Goal: Entertainment & Leisure: Browse casually

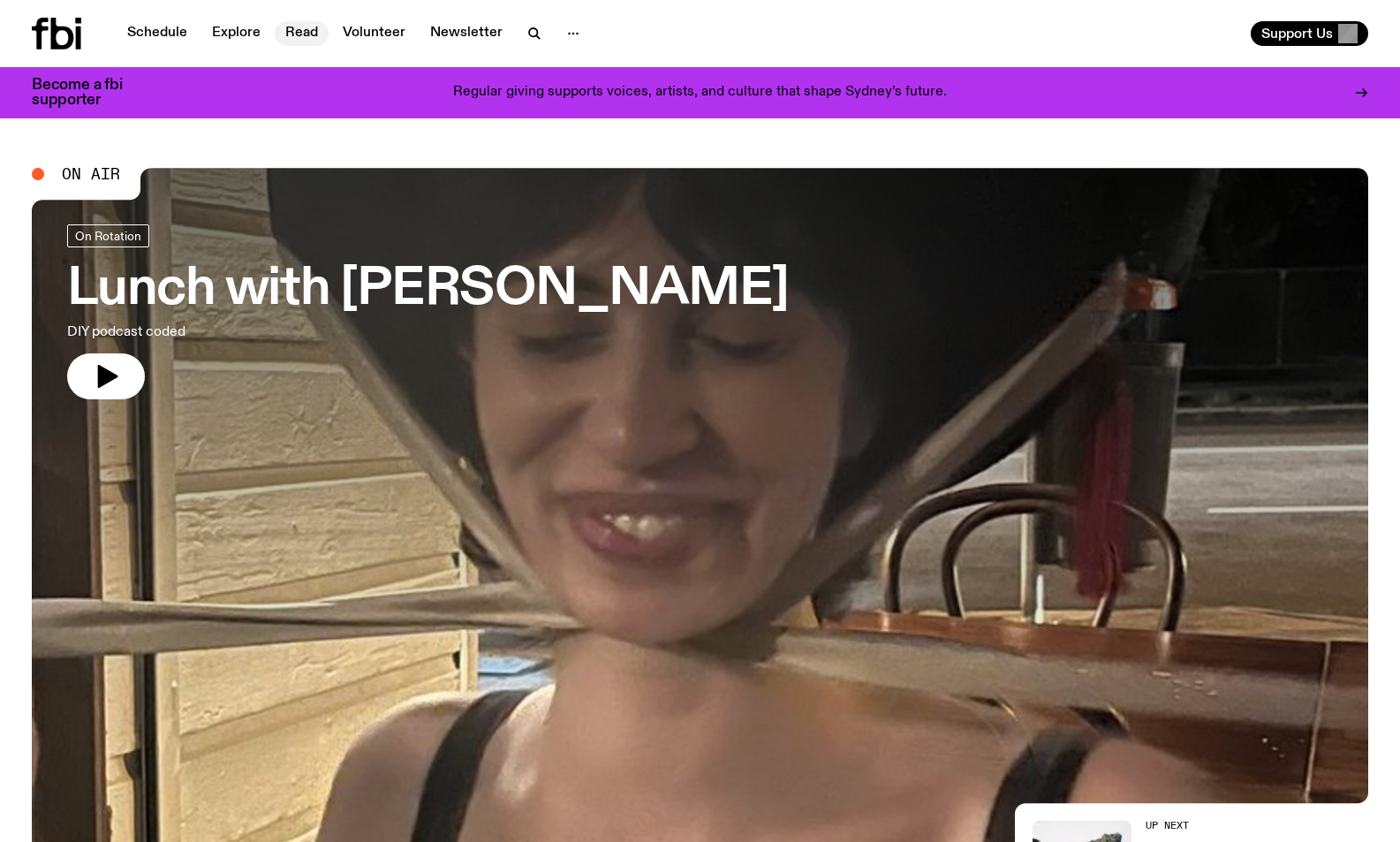
click at [301, 33] on link "Read" at bounding box center [301, 33] width 54 height 25
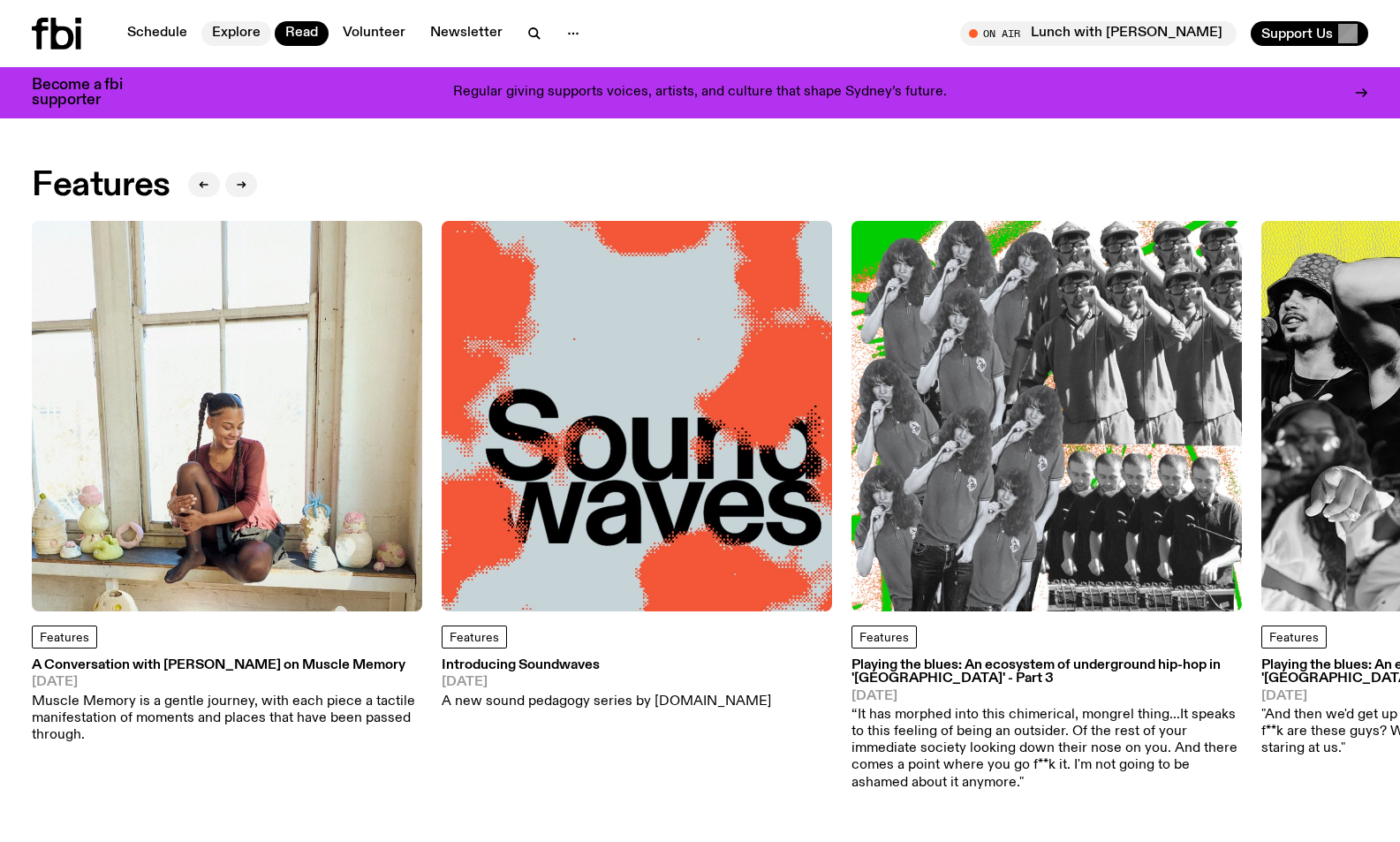
click at [230, 33] on link "Explore" at bounding box center [236, 33] width 70 height 25
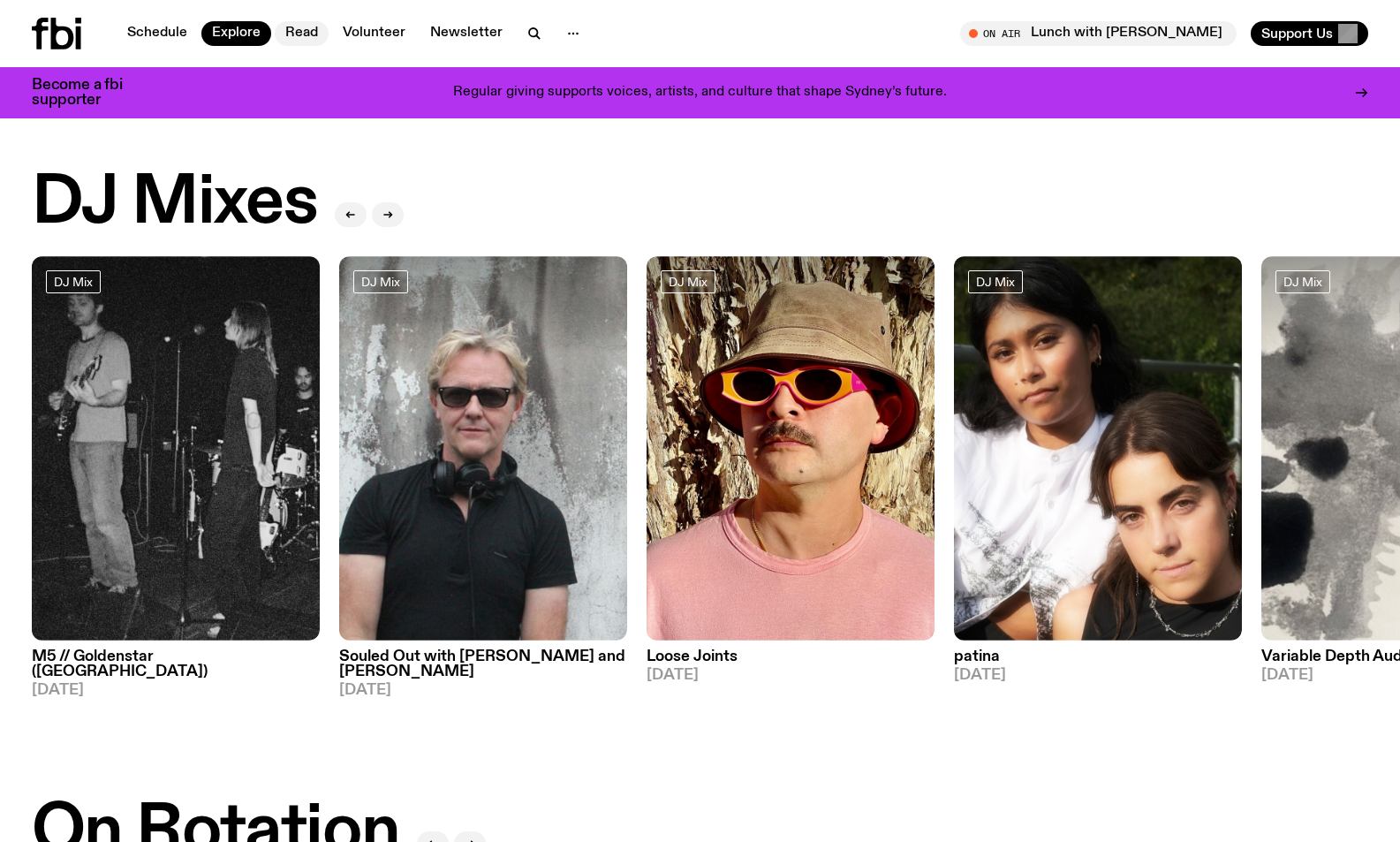
click at [309, 34] on link "Read" at bounding box center [301, 33] width 54 height 25
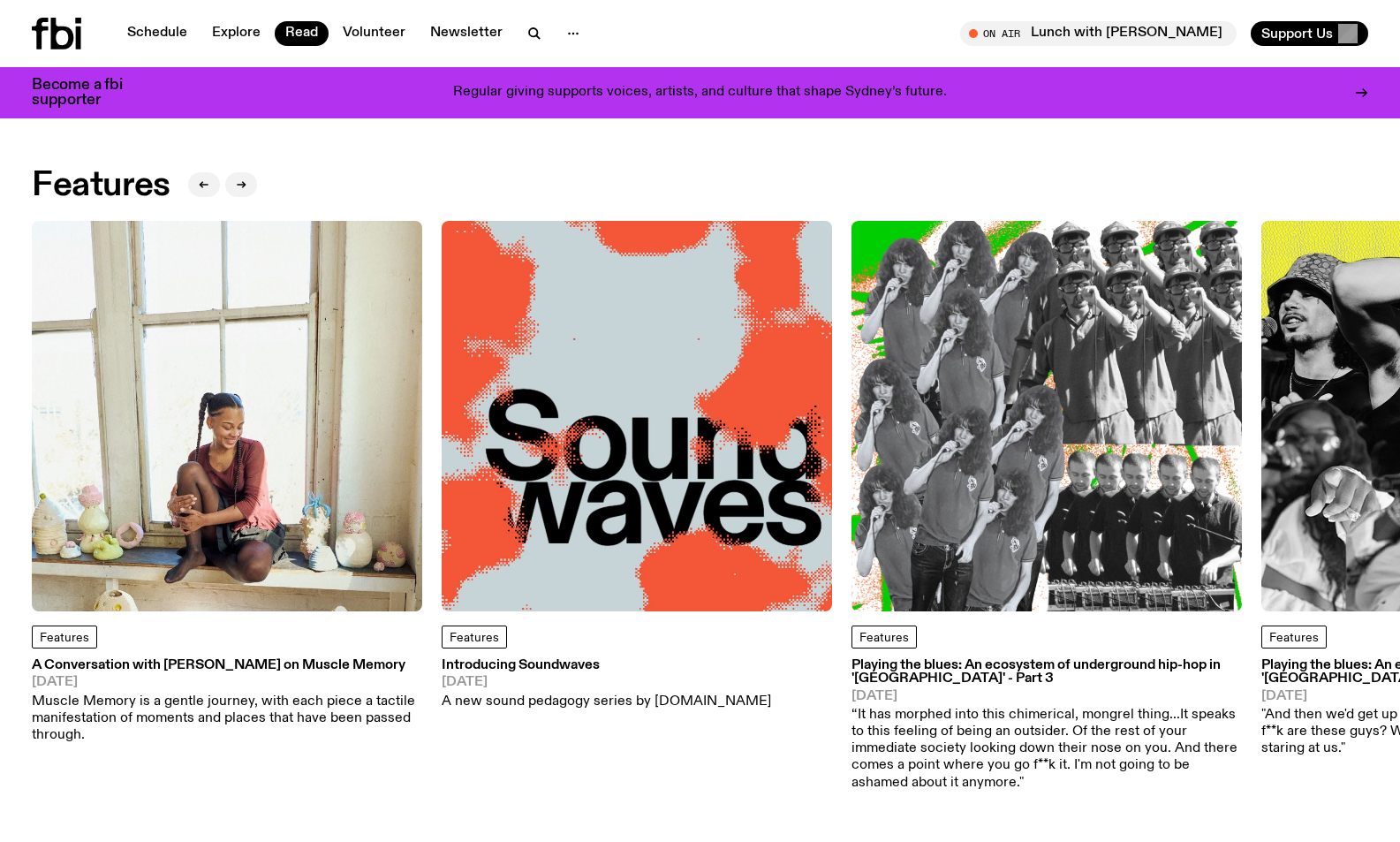
click at [149, 188] on h2 "Features" at bounding box center [101, 185] width 139 height 32
click at [248, 184] on button "button" at bounding box center [241, 184] width 32 height 25
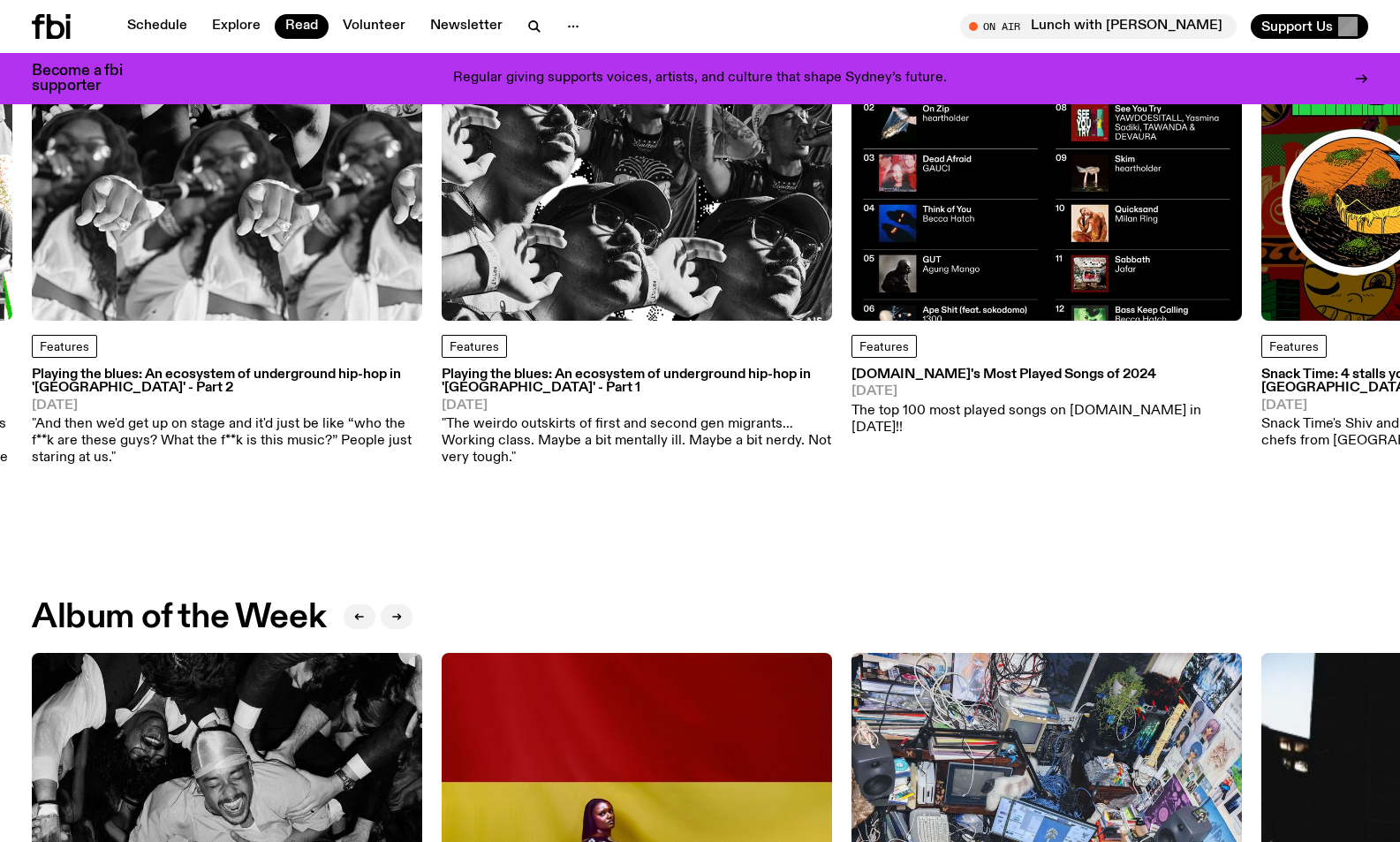
scroll to position [85, 0]
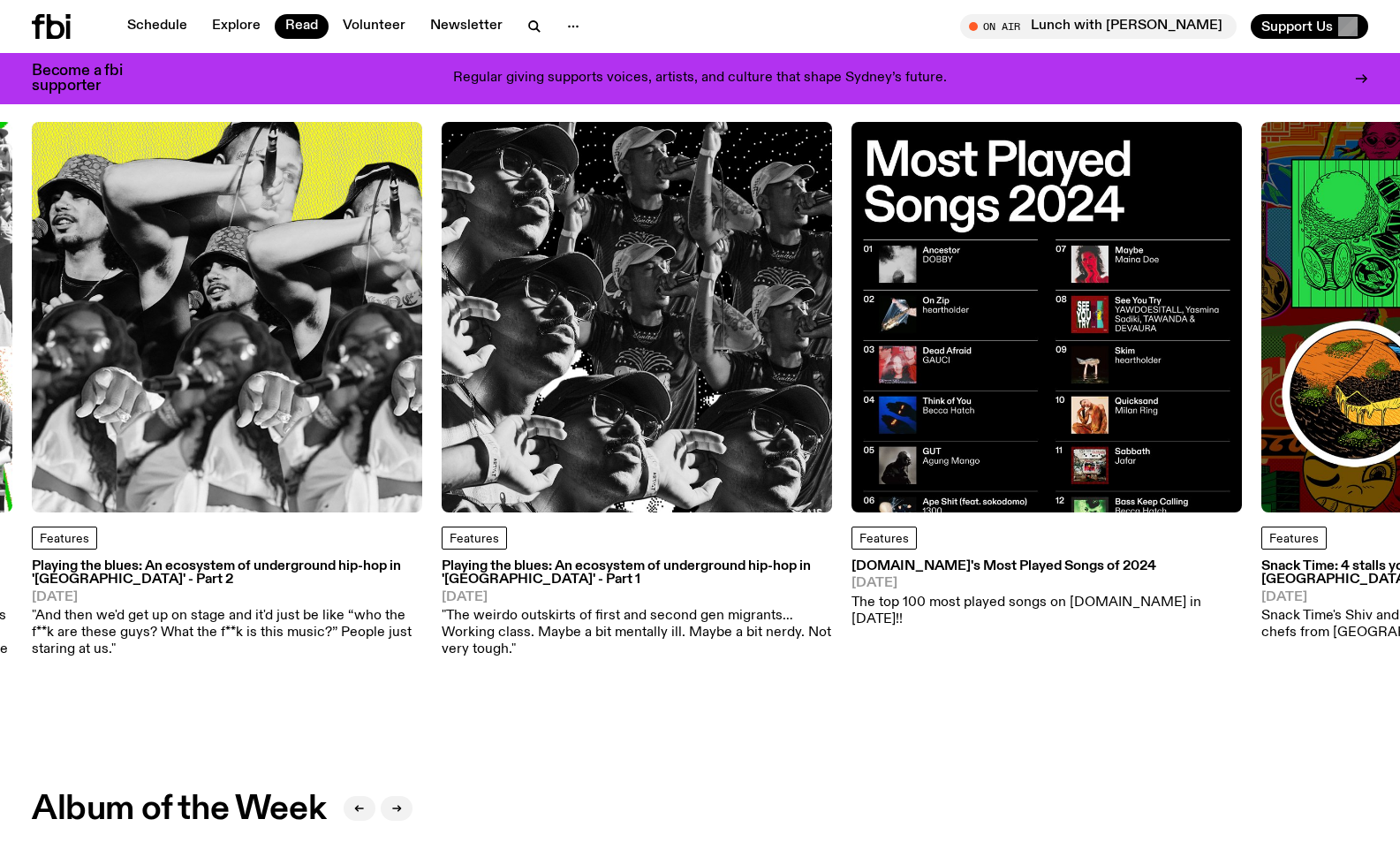
click at [949, 248] on img at bounding box center [1046, 317] width 391 height 391
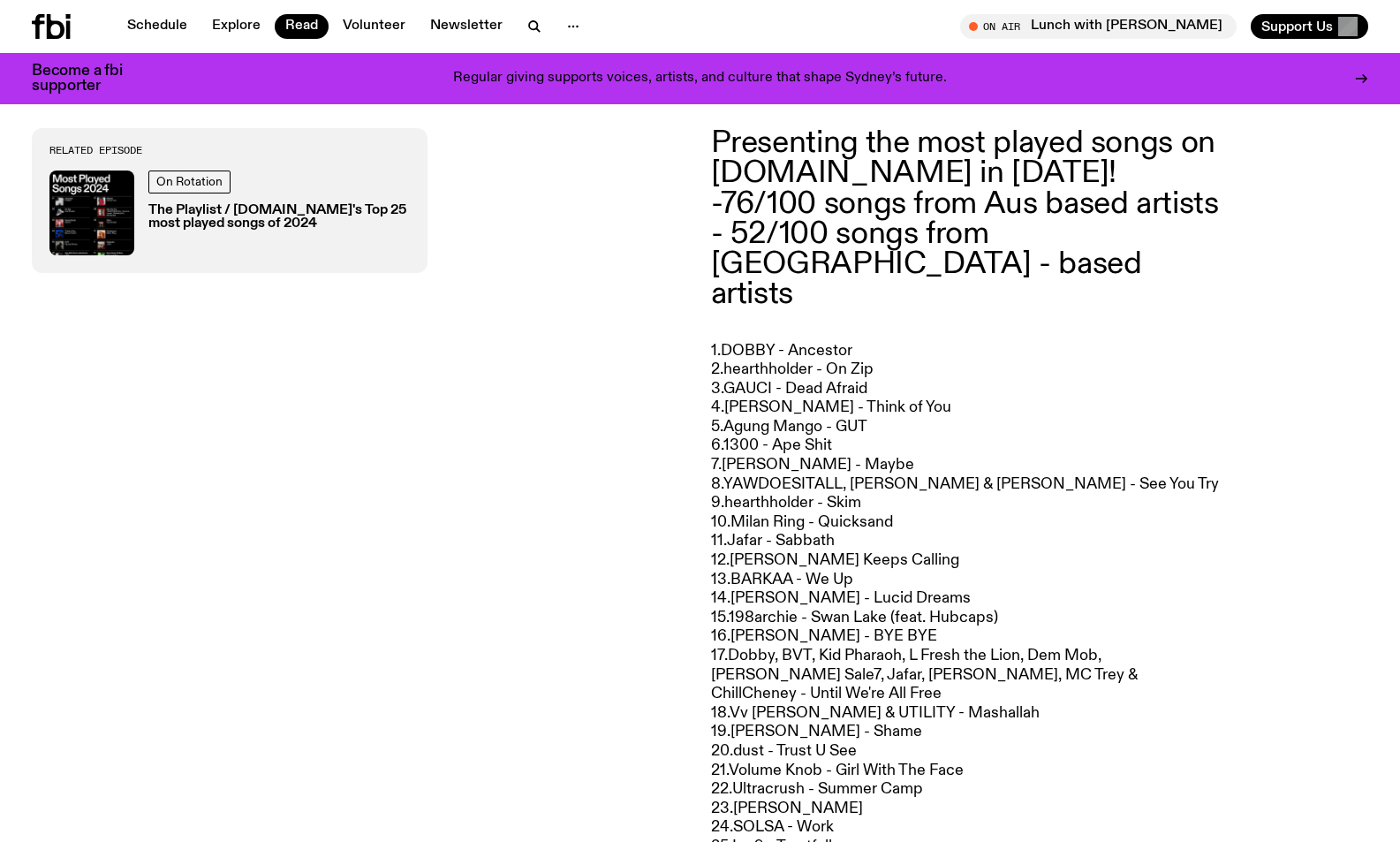
scroll to position [650, 0]
